Goal: Task Accomplishment & Management: Manage account settings

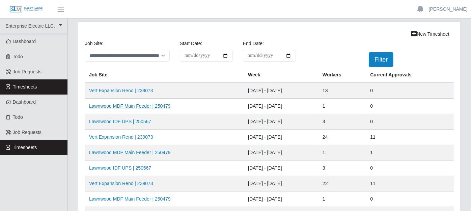
click at [134, 104] on link "Lawnwood MDF Main Feeder | 250479" at bounding box center [130, 106] width 82 height 5
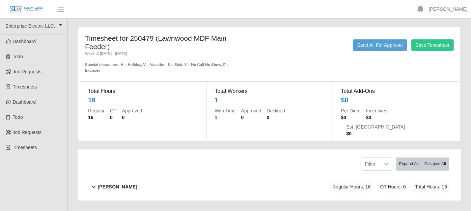
click at [110, 184] on b "[PERSON_NAME]" at bounding box center [116, 187] width 39 height 7
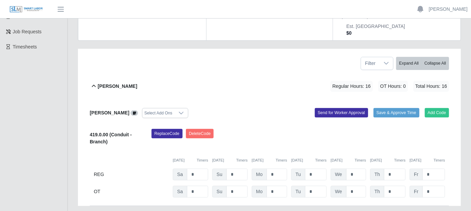
scroll to position [112, 0]
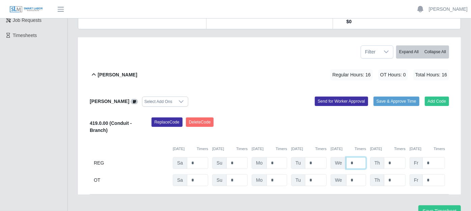
click at [353, 157] on input "*" at bounding box center [356, 163] width 20 height 12
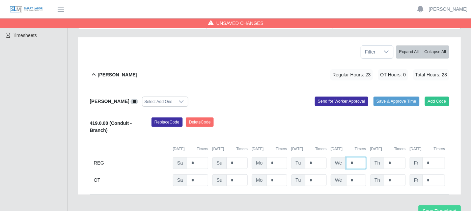
type input "*"
click at [430, 206] on button "Save Timesheet" at bounding box center [439, 212] width 42 height 12
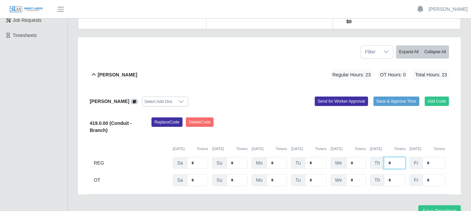
click at [397, 157] on input "*" at bounding box center [395, 163] width 22 height 12
click at [438, 206] on button "Save Timesheet" at bounding box center [439, 212] width 42 height 12
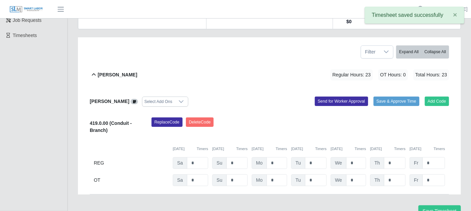
click at [264, 64] on div "[PERSON_NAME] Regular Hours: 23 OT Hours: 0 Total Hours: 23" at bounding box center [272, 74] width 351 height 27
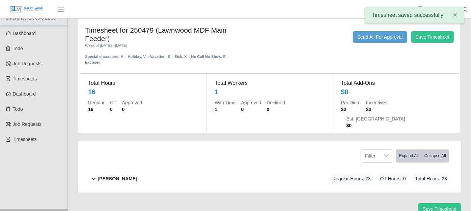
scroll to position [6, 0]
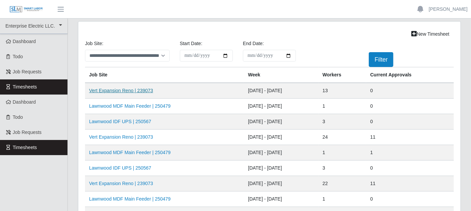
click at [145, 88] on link "Vert Expansion Reno | 239073" at bounding box center [121, 90] width 64 height 5
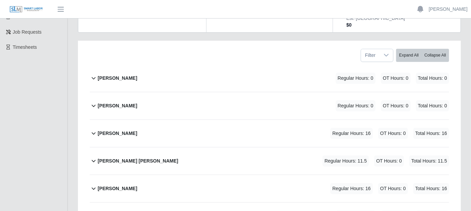
scroll to position [112, 0]
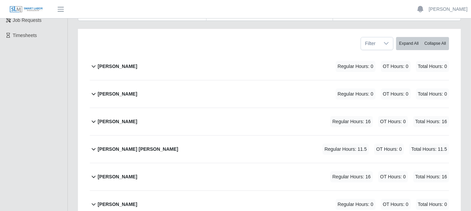
click at [95, 121] on icon at bounding box center [94, 122] width 4 height 2
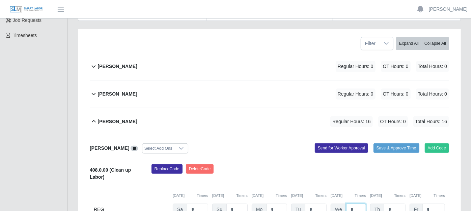
click at [358, 204] on input "*" at bounding box center [356, 210] width 20 height 12
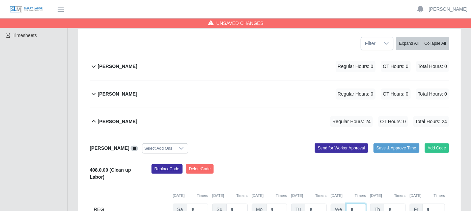
type input "*"
click at [399, 204] on input "*" at bounding box center [395, 210] width 22 height 12
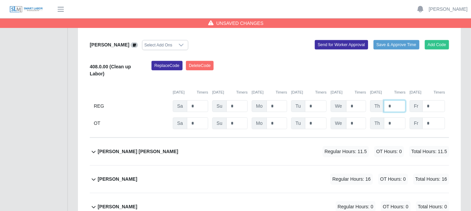
scroll to position [225, 0]
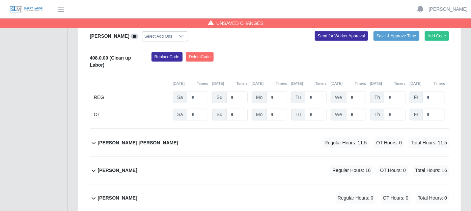
click at [92, 167] on icon at bounding box center [94, 171] width 8 height 8
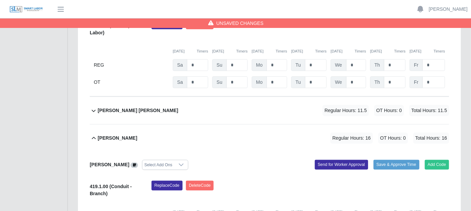
scroll to position [299, 0]
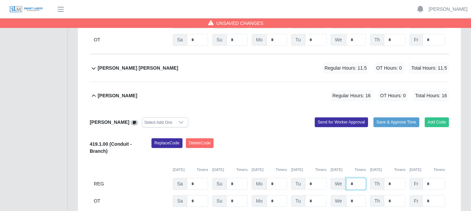
click at [359, 178] on input "*" at bounding box center [356, 184] width 20 height 12
type input "*"
click at [395, 178] on input "*" at bounding box center [395, 184] width 22 height 12
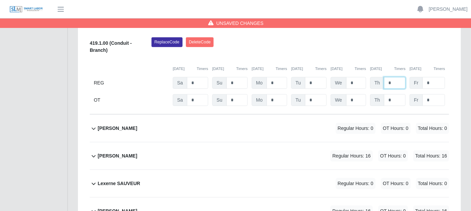
scroll to position [412, 0]
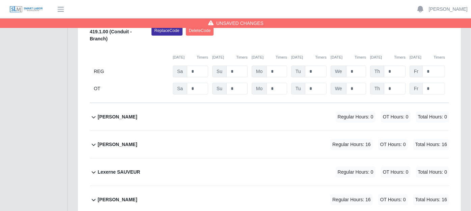
click at [92, 141] on icon at bounding box center [94, 145] width 8 height 8
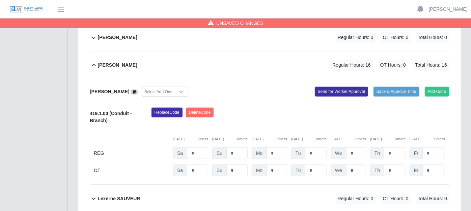
scroll to position [524, 0]
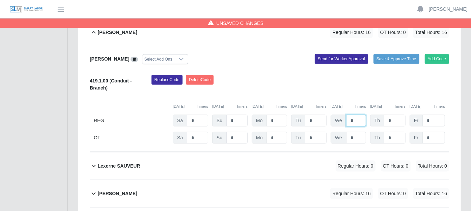
click at [361, 115] on input "*" at bounding box center [356, 121] width 20 height 12
type input "*"
click at [396, 115] on input "*" at bounding box center [395, 121] width 22 height 12
click at [94, 190] on icon at bounding box center [94, 194] width 8 height 8
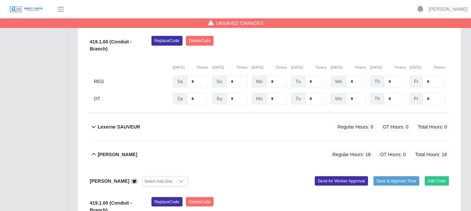
scroll to position [637, 0]
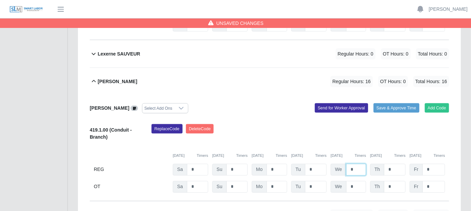
click at [358, 164] on input "*" at bounding box center [356, 170] width 20 height 12
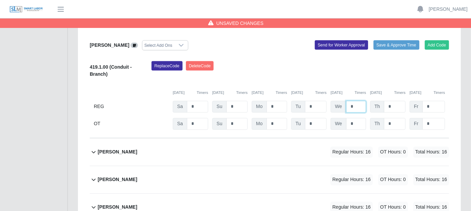
scroll to position [712, 0]
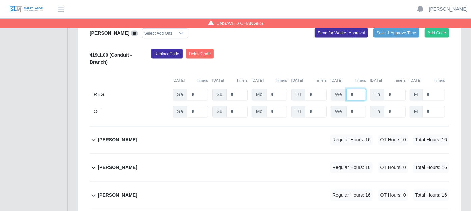
type input "*"
click at [94, 136] on icon at bounding box center [94, 140] width 8 height 8
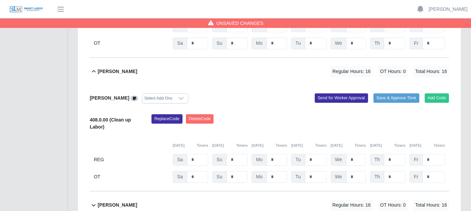
scroll to position [787, 0]
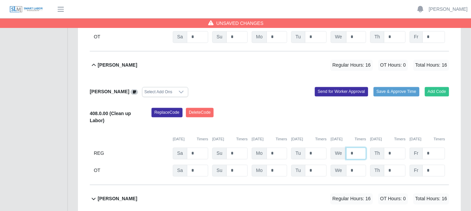
click at [360, 148] on input "*" at bounding box center [356, 154] width 20 height 12
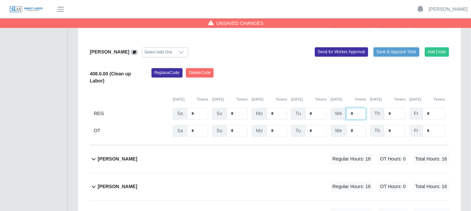
scroll to position [874, 0]
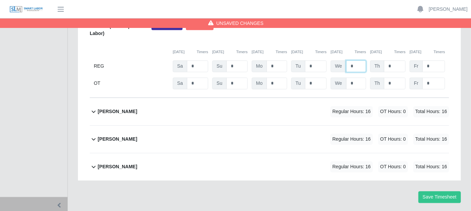
type input "*"
click at [93, 108] on icon at bounding box center [94, 112] width 8 height 8
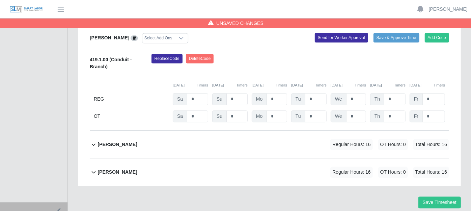
scroll to position [980, 0]
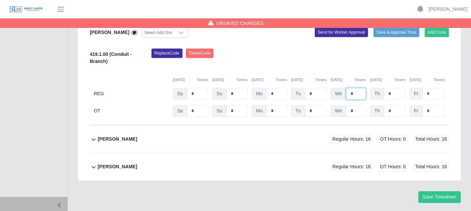
click at [354, 88] on input "*" at bounding box center [356, 94] width 20 height 12
type input "*"
click at [163, 85] on div "419.1.00 (Conduit - Branch) Replace Code Delete Code 09/06/2025 Timers 09/07/20…" at bounding box center [269, 83] width 359 height 69
click at [90, 136] on icon at bounding box center [94, 140] width 8 height 8
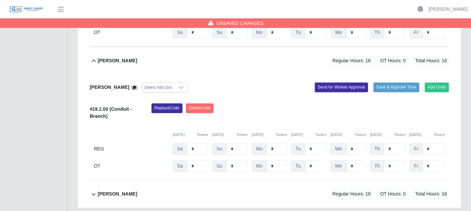
scroll to position [1086, 0]
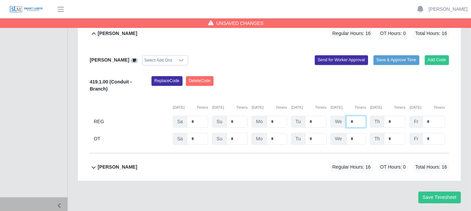
click at [361, 116] on input "*" at bounding box center [356, 122] width 20 height 12
type input "*"
click at [396, 116] on input "*" at bounding box center [395, 122] width 22 height 12
click at [94, 164] on icon at bounding box center [94, 168] width 8 height 8
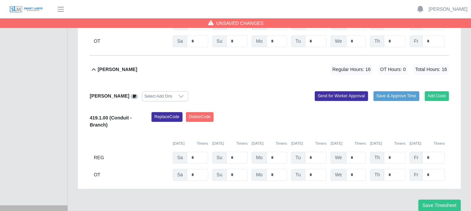
scroll to position [1192, 0]
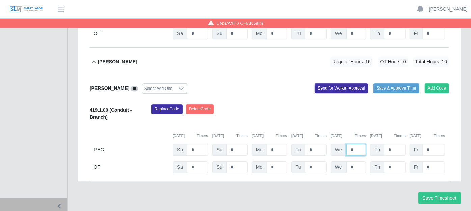
click at [356, 144] on input "*" at bounding box center [356, 150] width 20 height 12
type input "*"
click at [392, 144] on input "*" at bounding box center [395, 150] width 22 height 12
click at [437, 193] on button "Save Timesheet" at bounding box center [439, 199] width 42 height 12
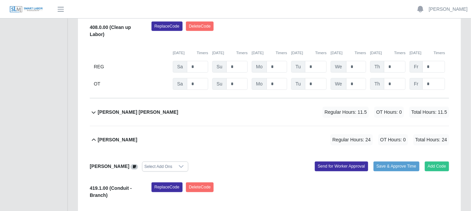
scroll to position [218, 0]
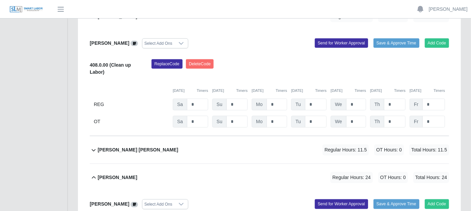
click at [93, 146] on icon at bounding box center [94, 150] width 8 height 8
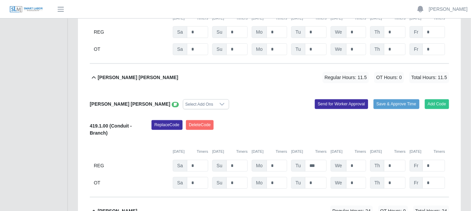
scroll to position [293, 0]
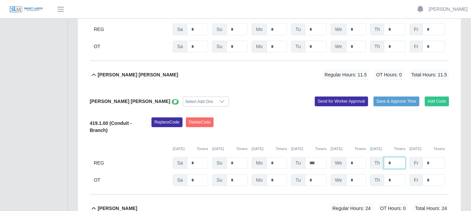
click at [394, 157] on input "*" at bounding box center [395, 163] width 22 height 12
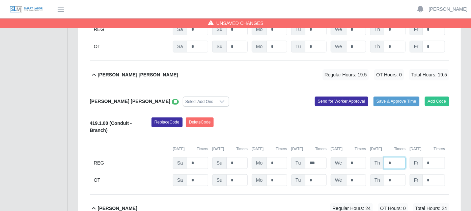
type input "*"
click at [281, 157] on input "*" at bounding box center [276, 163] width 21 height 12
type input "*"
click at [306, 118] on div "Replace Code Delete Code" at bounding box center [300, 128] width 308 height 21
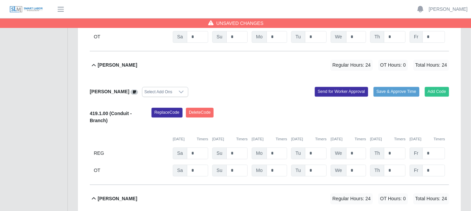
scroll to position [1298, 0]
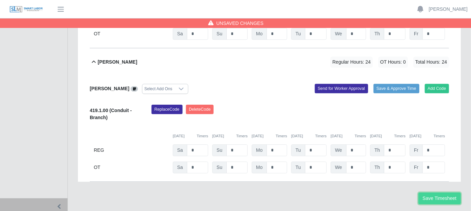
click at [432, 193] on button "Save Timesheet" at bounding box center [439, 199] width 42 height 12
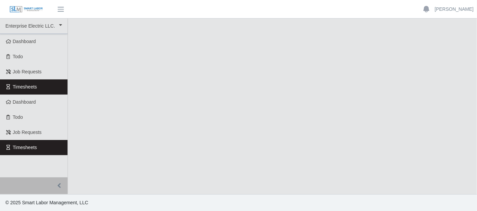
select select "***"
